Goal: Find specific page/section: Find specific page/section

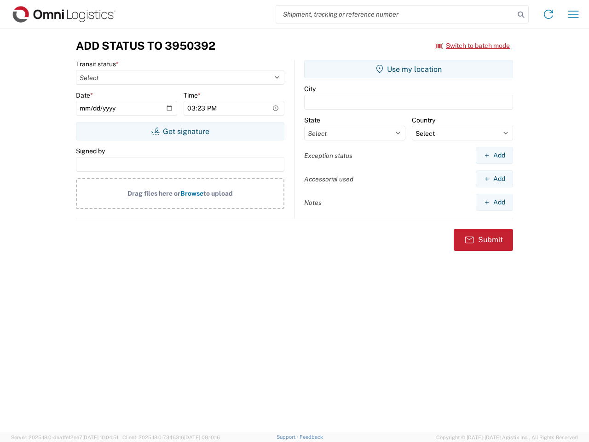
click at [395, 14] on input "search" at bounding box center [395, 14] width 238 height 17
click at [521, 15] on icon at bounding box center [521, 14] width 13 height 13
click at [549, 14] on icon at bounding box center [548, 14] width 15 height 15
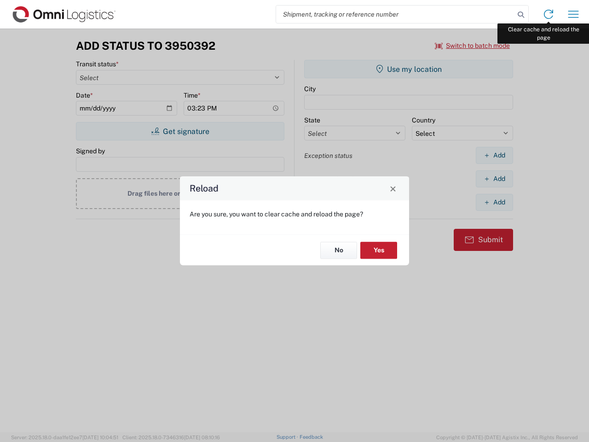
click at [574, 14] on div "Reload Are you sure, you want to clear cache and reload the page? No Yes" at bounding box center [294, 221] width 589 height 442
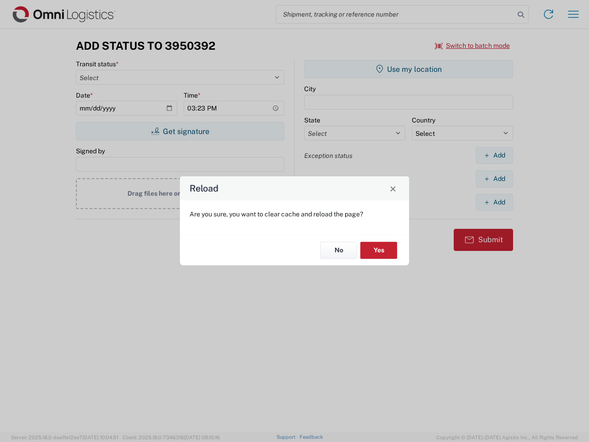
click at [473, 46] on div "Reload Are you sure, you want to clear cache and reload the page? No Yes" at bounding box center [294, 221] width 589 height 442
click at [180, 131] on div "Reload Are you sure, you want to clear cache and reload the page? No Yes" at bounding box center [294, 221] width 589 height 442
click at [409, 69] on div "Reload Are you sure, you want to clear cache and reload the page? No Yes" at bounding box center [294, 221] width 589 height 442
click at [494, 155] on div "Reload Are you sure, you want to clear cache and reload the page? No Yes" at bounding box center [294, 221] width 589 height 442
click at [494, 179] on div "Reload Are you sure, you want to clear cache and reload the page? No Yes" at bounding box center [294, 221] width 589 height 442
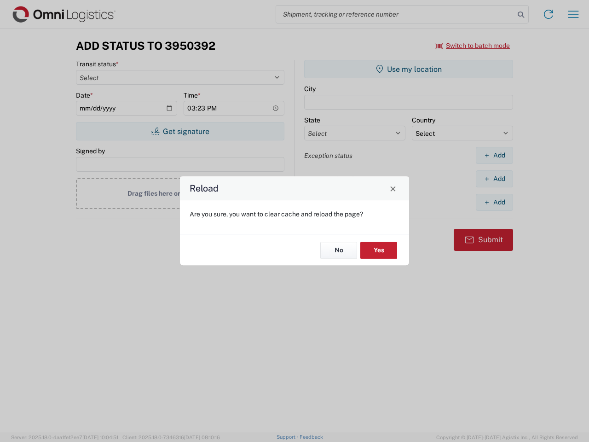
click at [494, 202] on div "Reload Are you sure, you want to clear cache and reload the page? No Yes" at bounding box center [294, 221] width 589 height 442
